Goal: Information Seeking & Learning: Learn about a topic

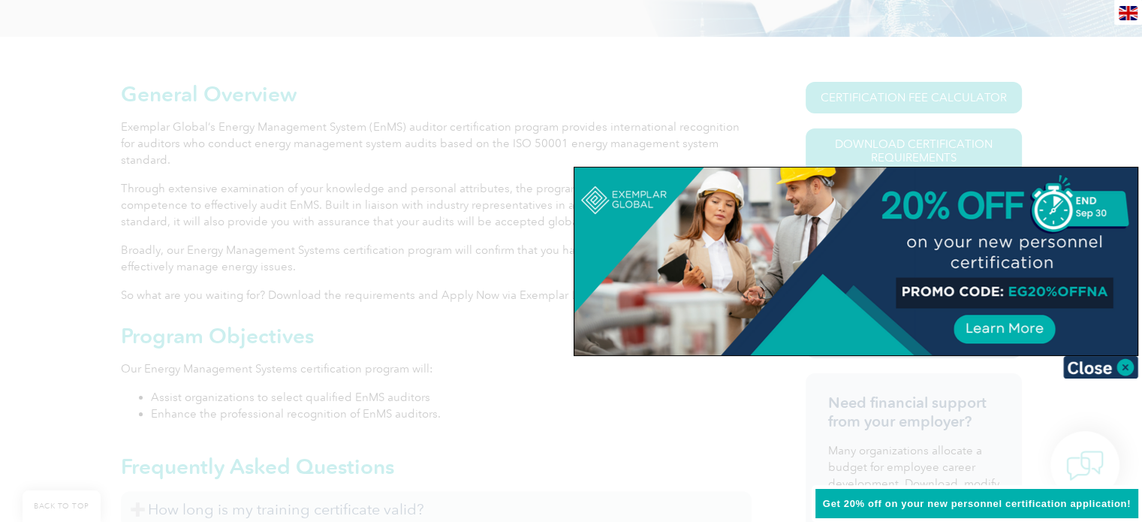
scroll to position [375, 0]
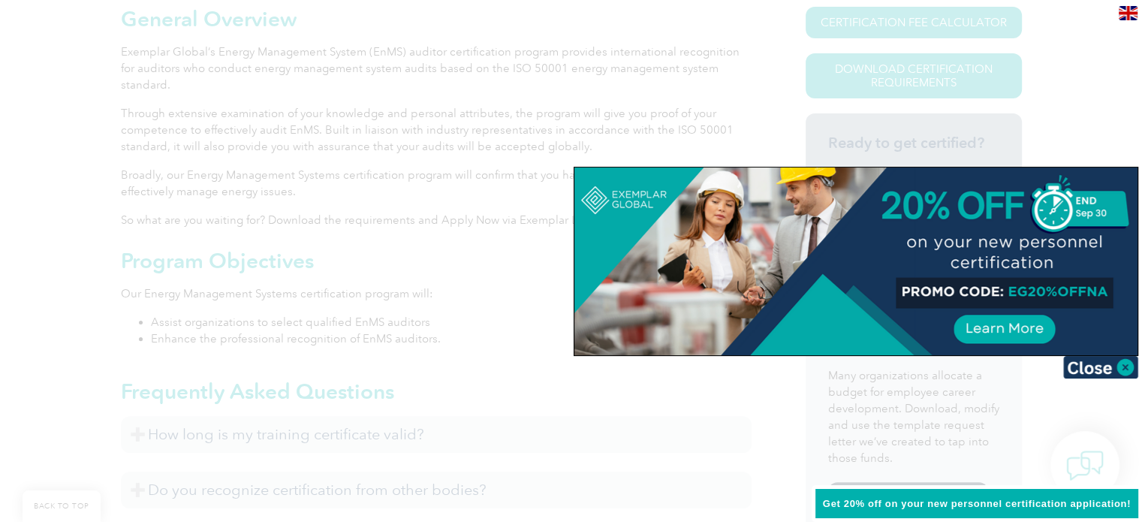
click at [1073, 143] on div at bounding box center [571, 261] width 1142 height 522
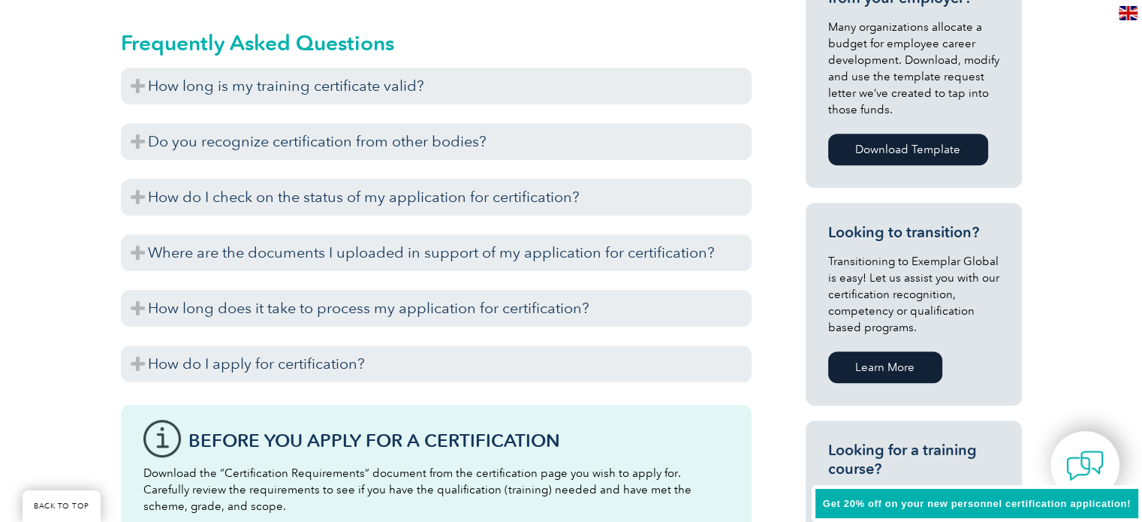
scroll to position [901, 0]
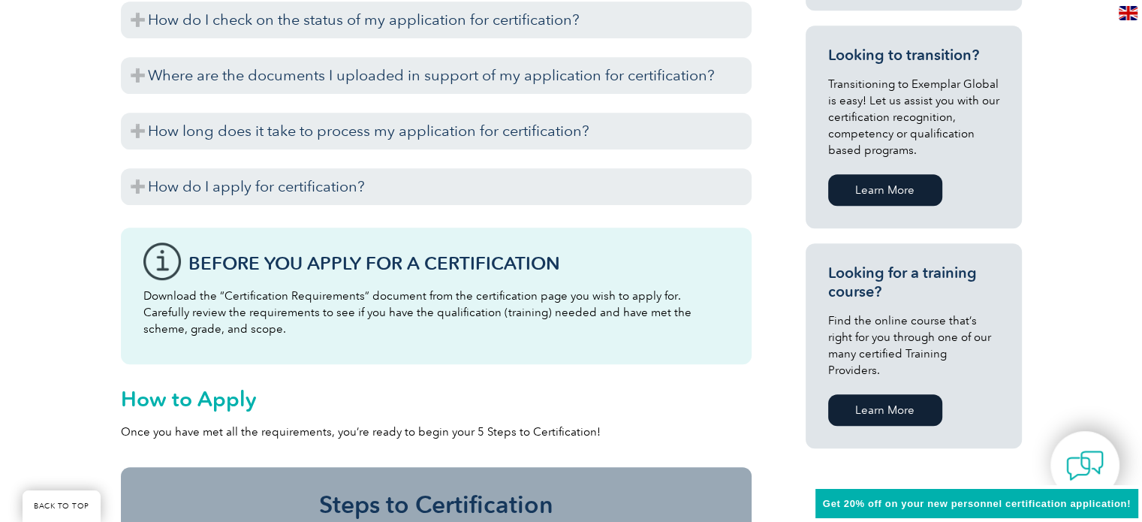
click at [883, 394] on link "Learn More" at bounding box center [885, 410] width 114 height 32
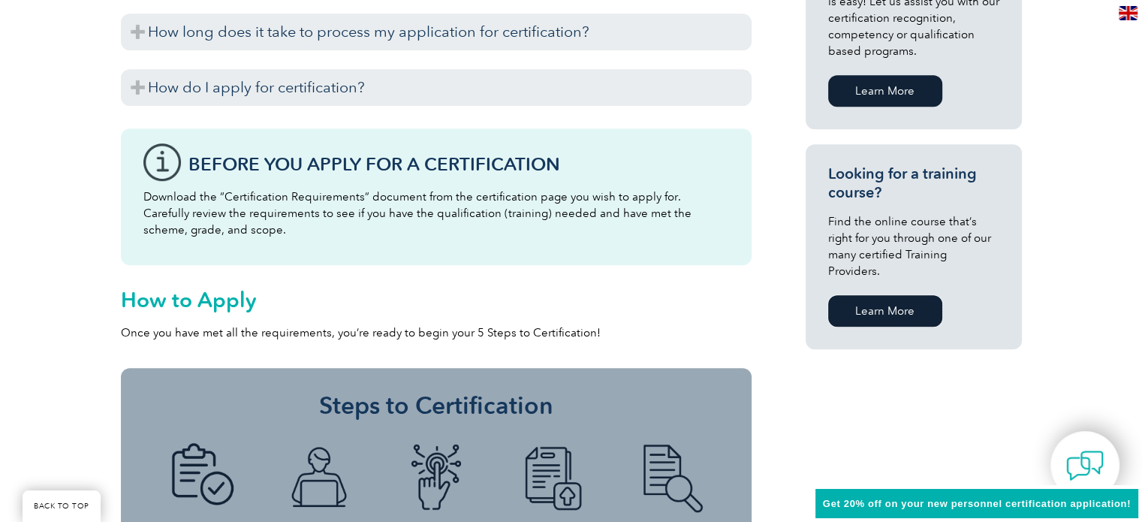
scroll to position [1051, 0]
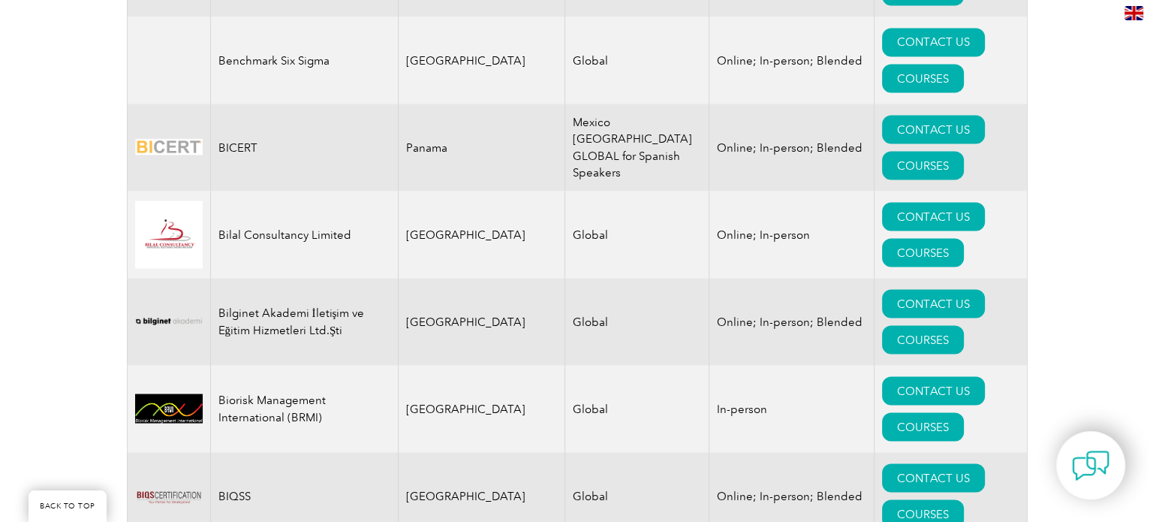
scroll to position [2852, 0]
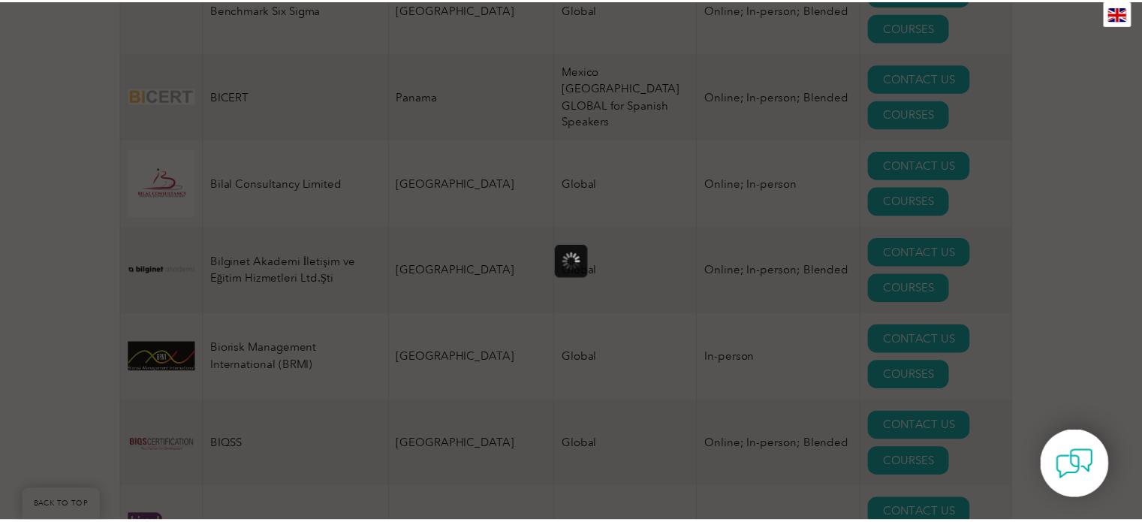
scroll to position [0, 0]
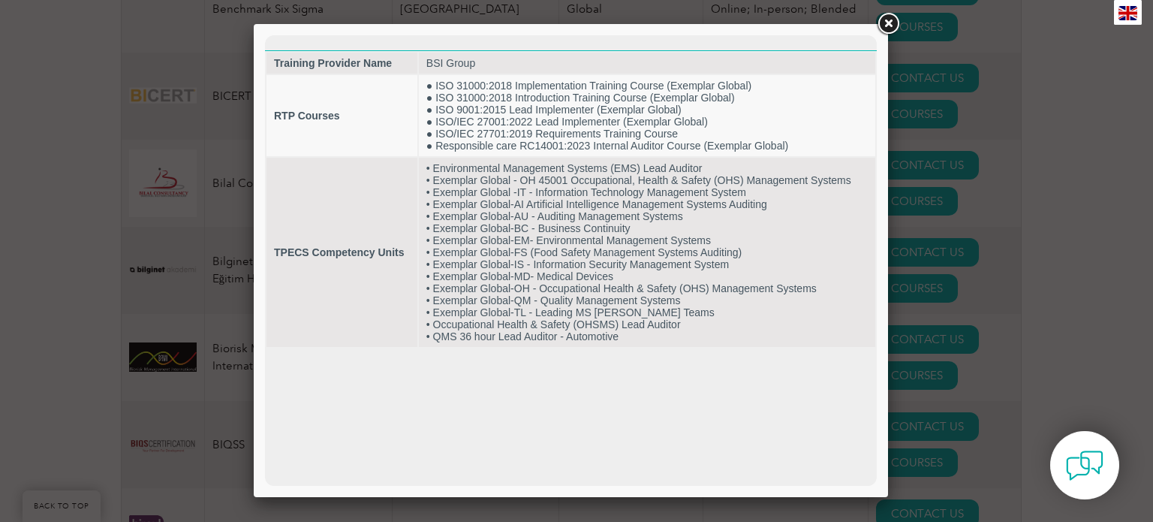
click at [892, 23] on link at bounding box center [887, 24] width 27 height 27
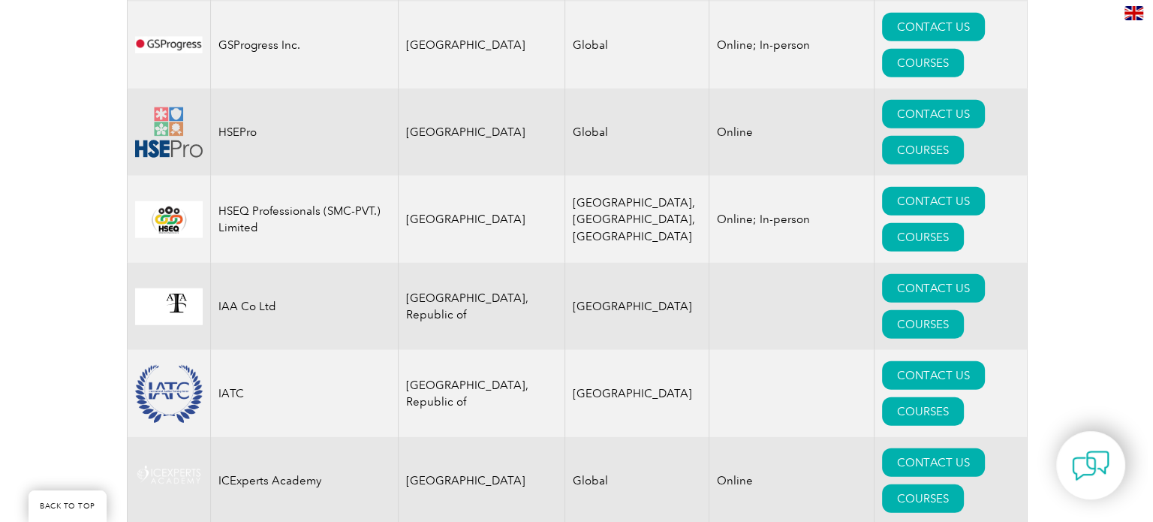
scroll to position [9683, 0]
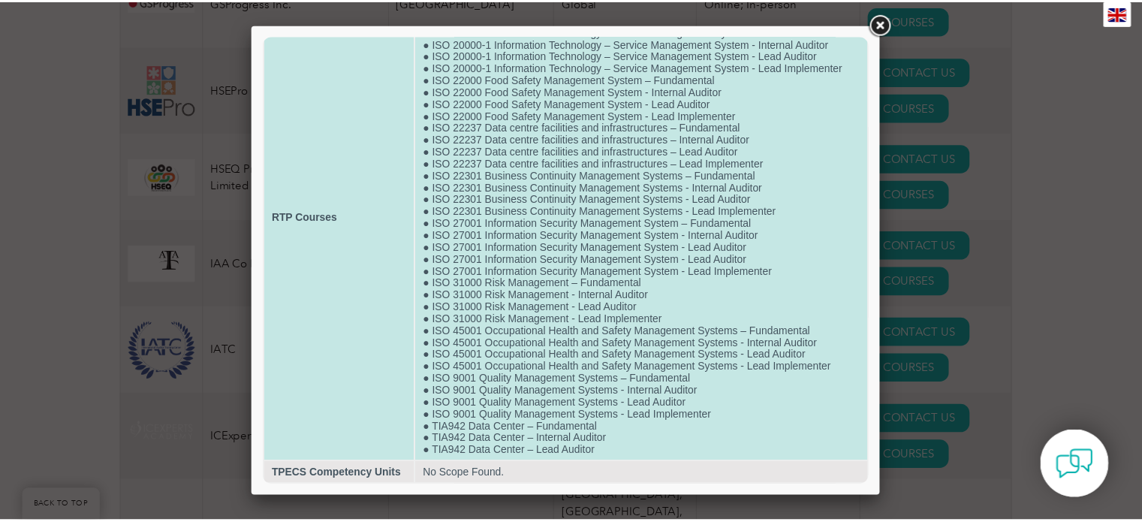
scroll to position [126, 0]
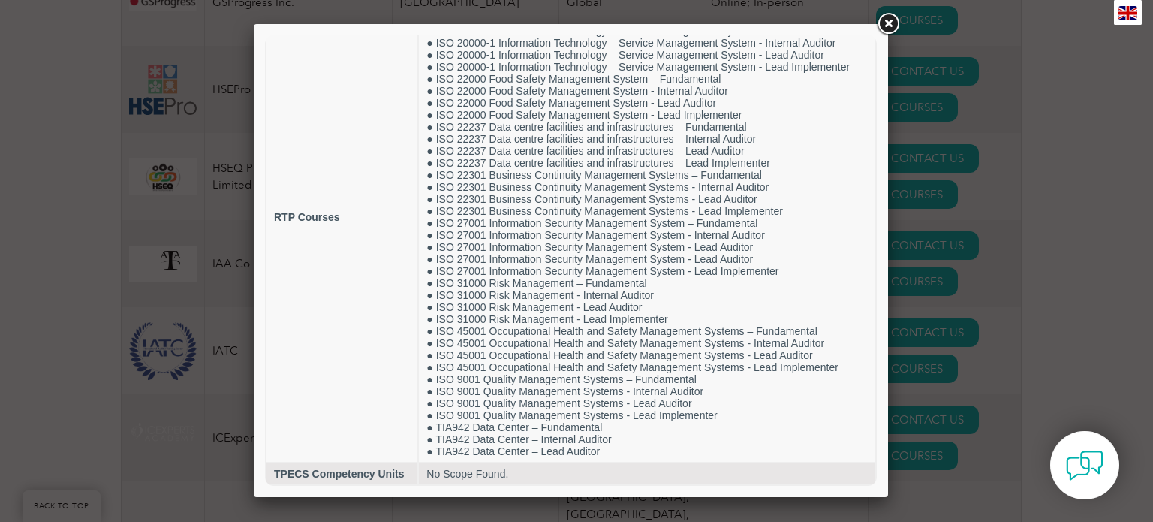
click at [883, 26] on link at bounding box center [887, 24] width 27 height 27
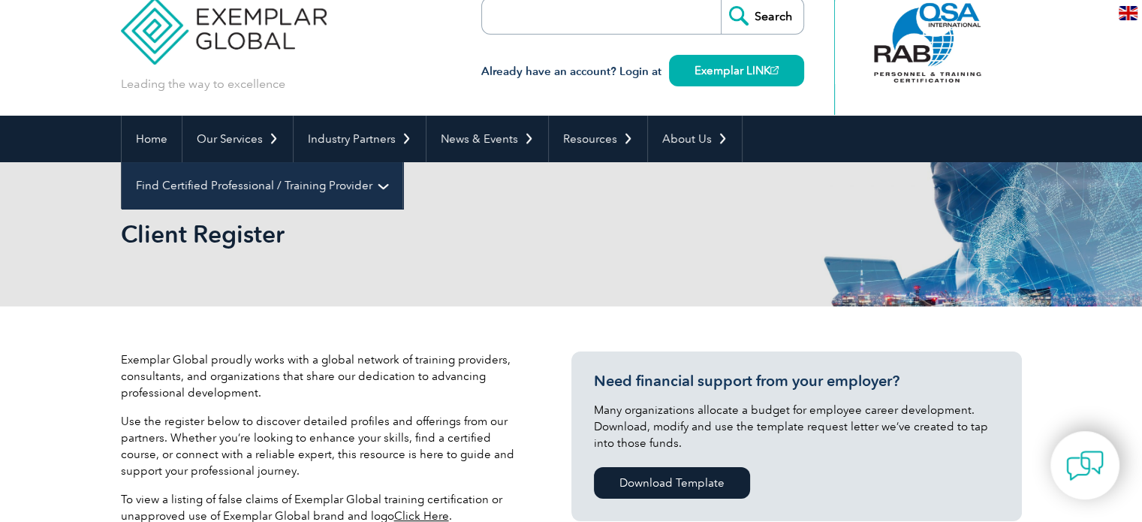
scroll to position [0, 0]
